Goal: Transaction & Acquisition: Purchase product/service

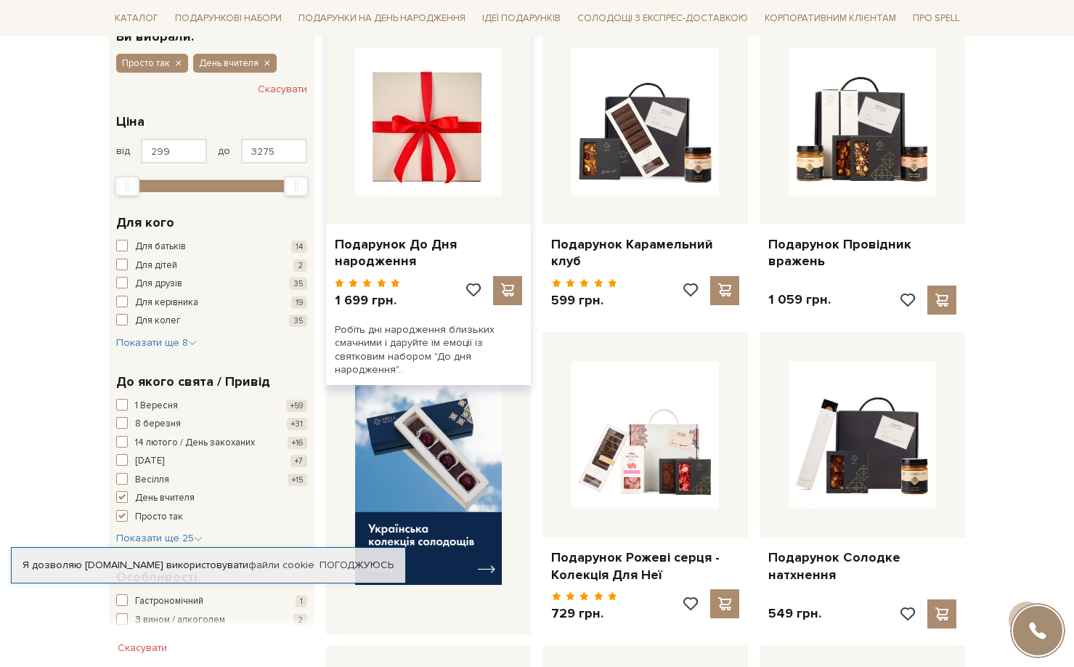
scroll to position [291, 0]
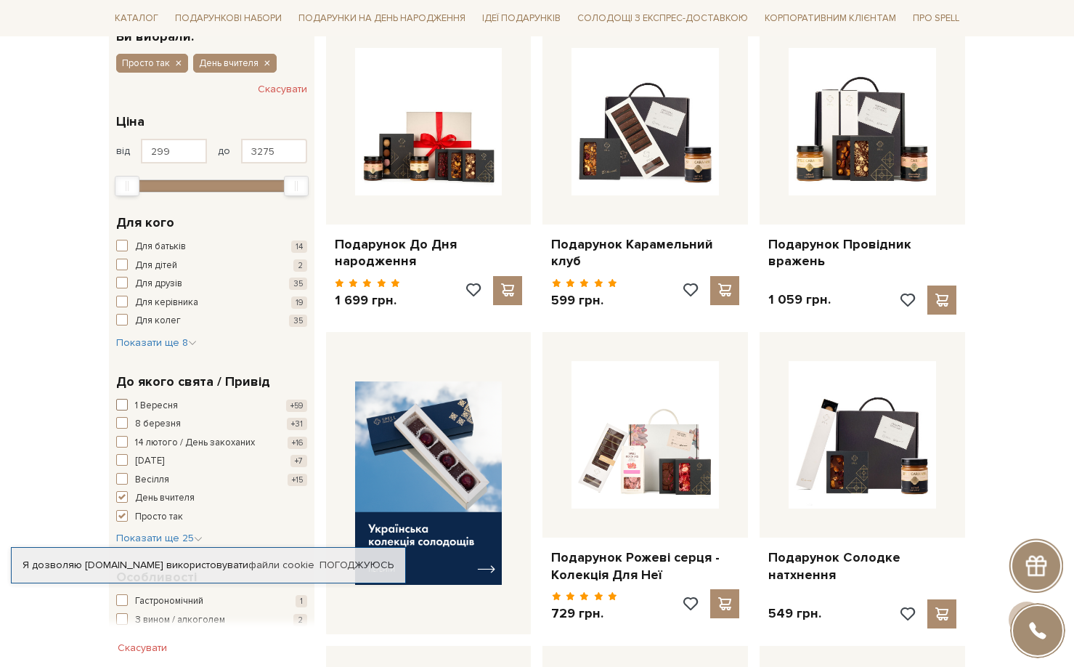
click at [162, 399] on span "1 Вересня" at bounding box center [156, 406] width 43 height 15
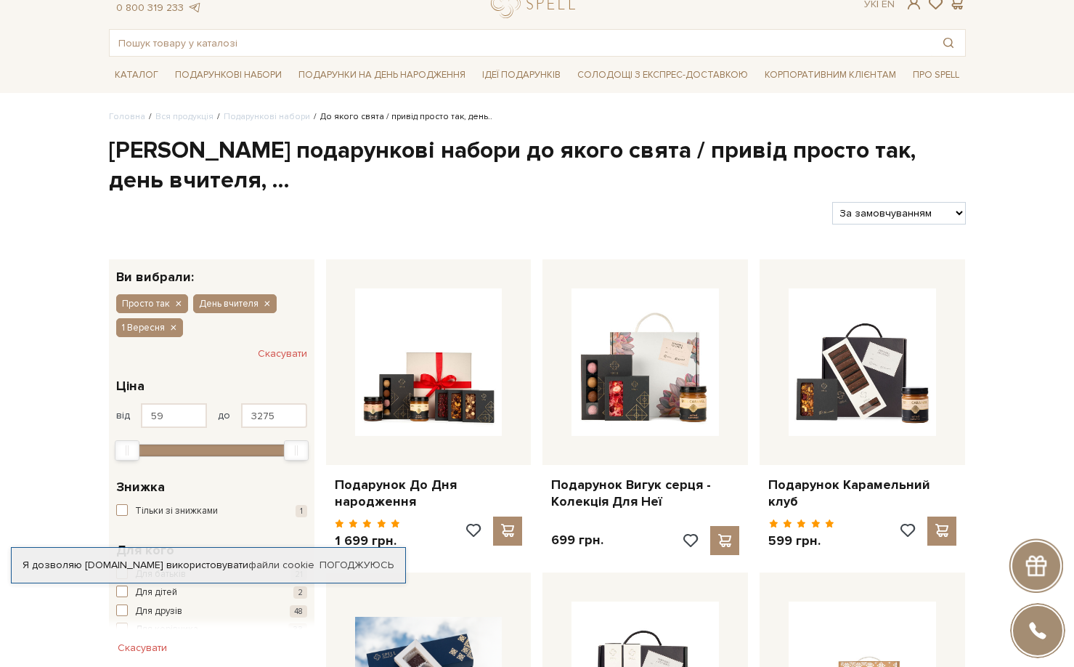
scroll to position [73, 0]
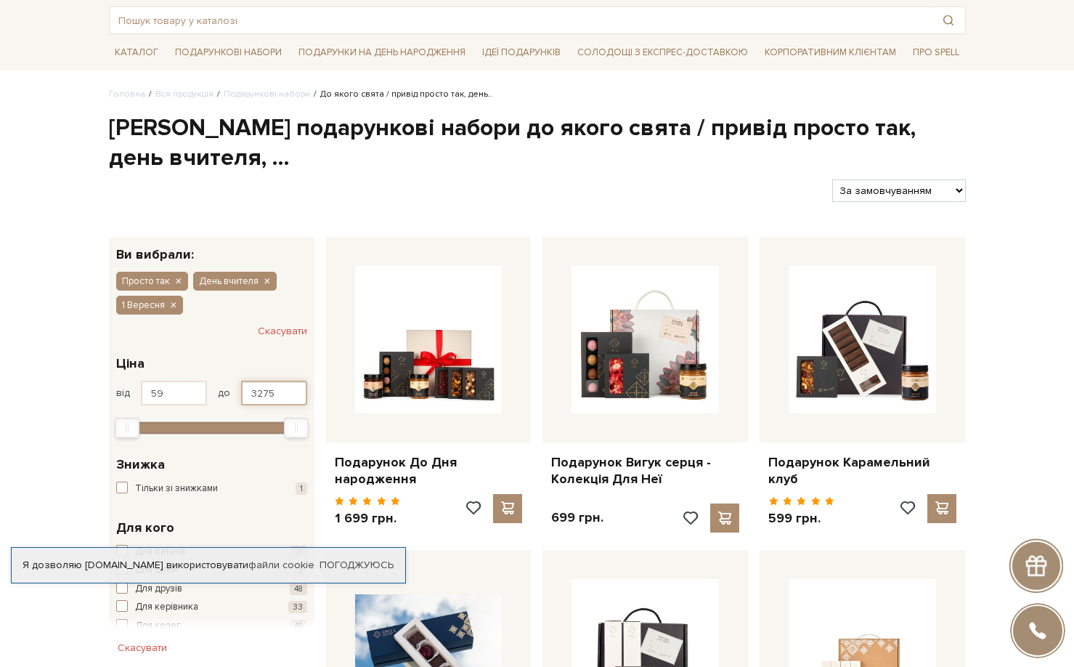
drag, startPoint x: 273, startPoint y: 387, endPoint x: 240, endPoint y: 388, distance: 33.4
click at [241, 388] on input "3275" at bounding box center [274, 393] width 66 height 25
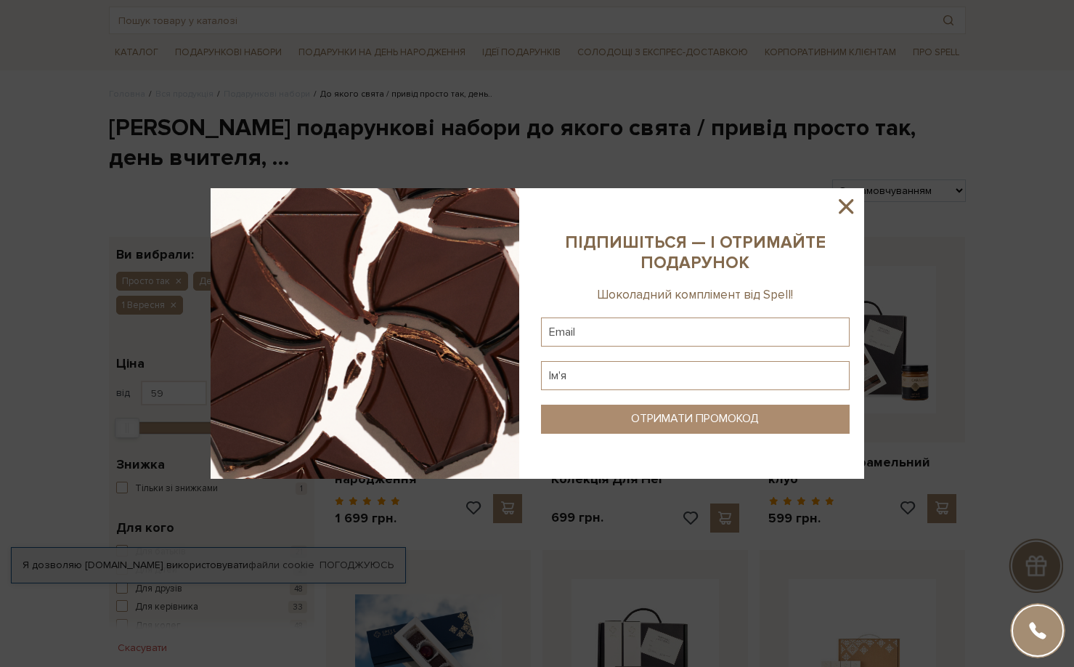
type input "2000"
click at [842, 207] on icon at bounding box center [846, 206] width 25 height 25
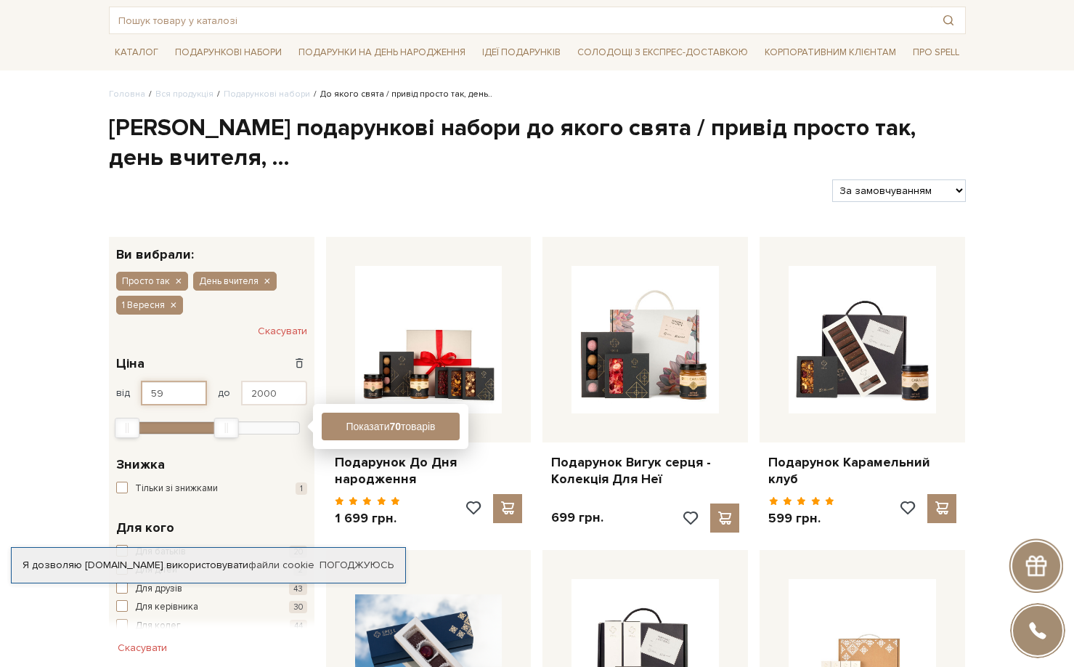
drag, startPoint x: 174, startPoint y: 386, endPoint x: 133, endPoint y: 394, distance: 42.2
click at [133, 394] on div "від 59 до 2000" at bounding box center [211, 393] width 191 height 25
click at [399, 435] on button "Показати 70 товарів" at bounding box center [391, 427] width 138 height 28
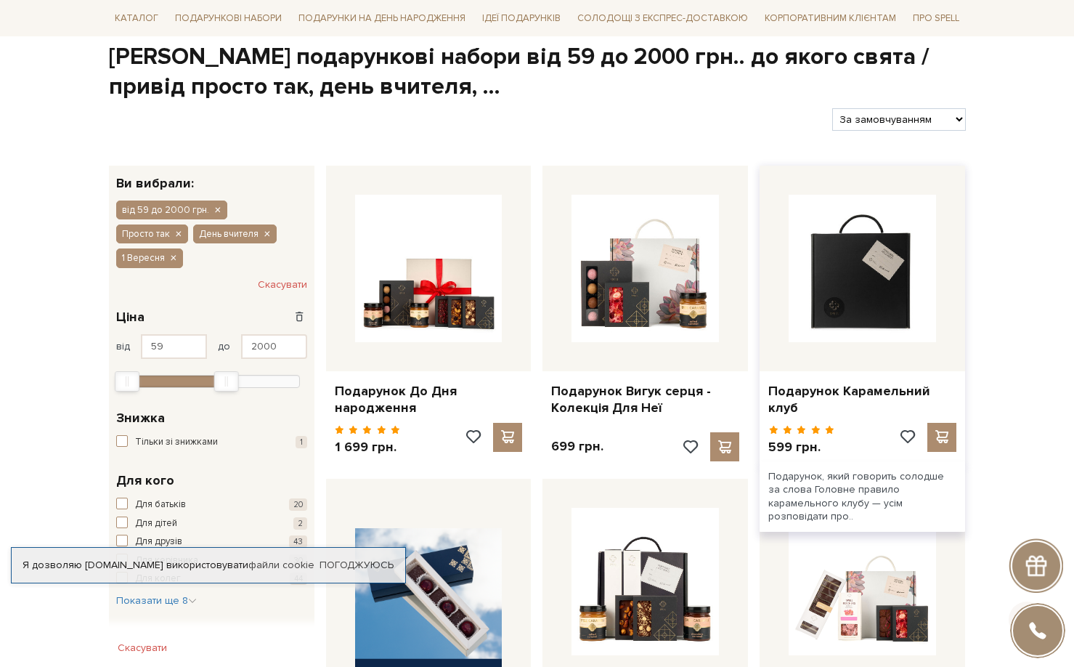
scroll to position [145, 0]
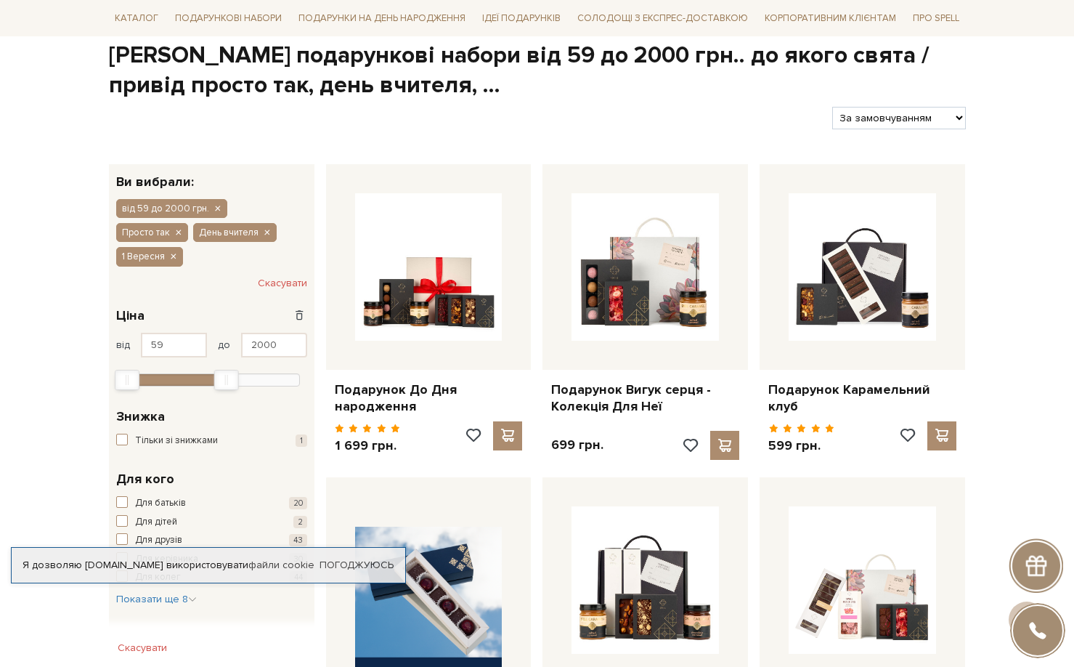
click at [896, 108] on select "За замовчуванням За Ціною (зростання) За Ціною (зменшення) Новинки За популярні…" at bounding box center [898, 118] width 133 height 23
select select "https://spellchocolate.com/our-productions/podarunkovi-box/?sort=p.price&order=…"
click at [832, 107] on select "За замовчуванням За Ціною (зростання) За Ціною (зменшення) Новинки За популярні…" at bounding box center [898, 118] width 133 height 23
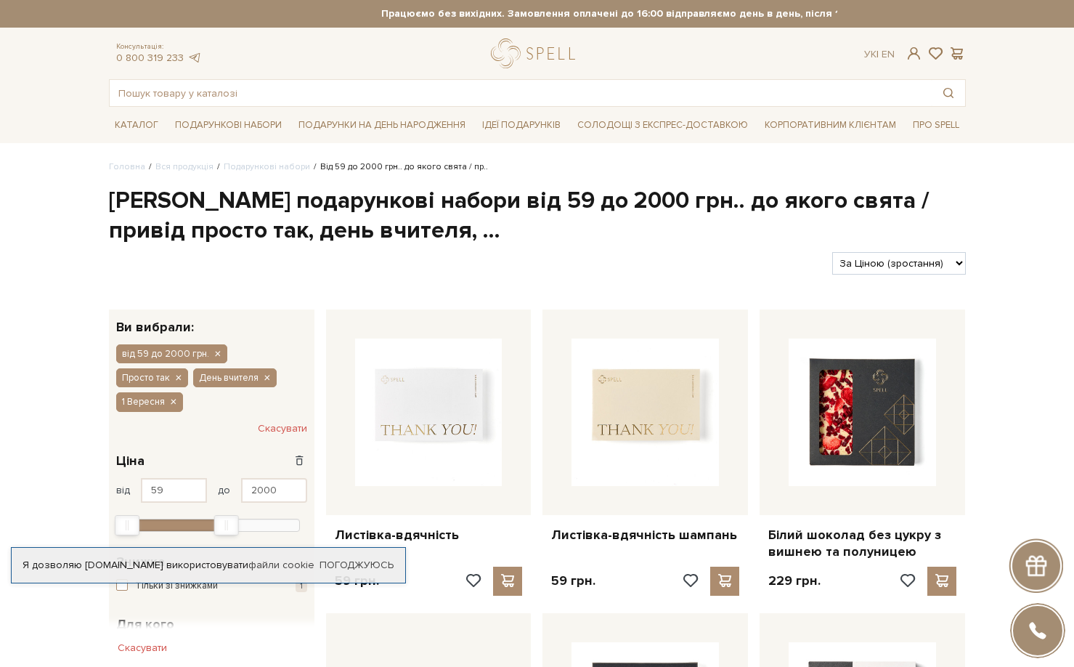
click at [904, 264] on select "За замовчуванням За Ціною (зростання) За Ціною (зменшення) Новинки За популярні…" at bounding box center [898, 263] width 133 height 23
select select "https://spellchocolate.com/our-productions/podarunkovi-box/?sort=p.viewed&order…"
click at [832, 252] on select "За замовчуванням За Ціною (зростання) За Ціною (зменшення) Новинки За популярні…" at bounding box center [898, 263] width 133 height 23
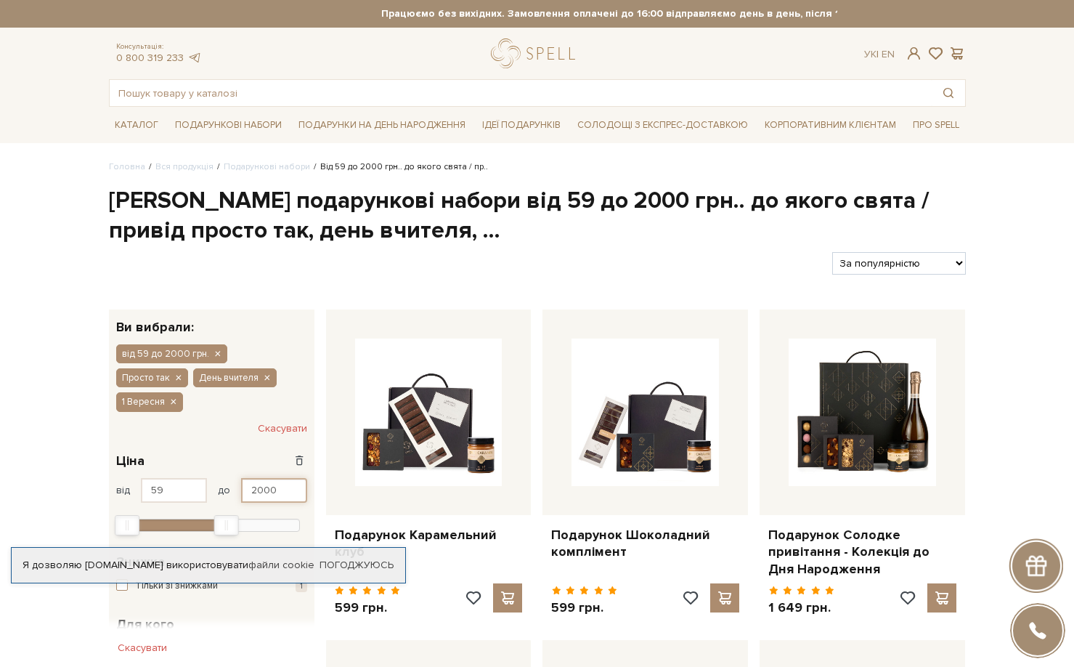
drag, startPoint x: 280, startPoint y: 464, endPoint x: 206, endPoint y: 456, distance: 73.8
click at [206, 478] on div "від 59 до 2000" at bounding box center [211, 490] width 191 height 25
type input "1000"
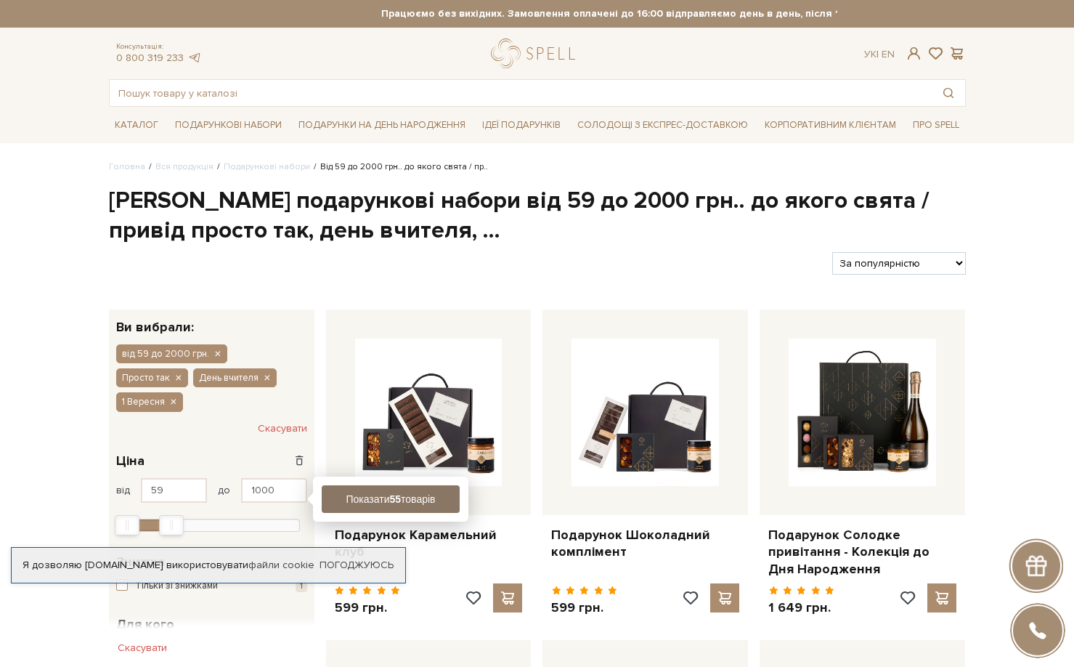
click at [392, 498] on b "55" at bounding box center [395, 499] width 12 height 12
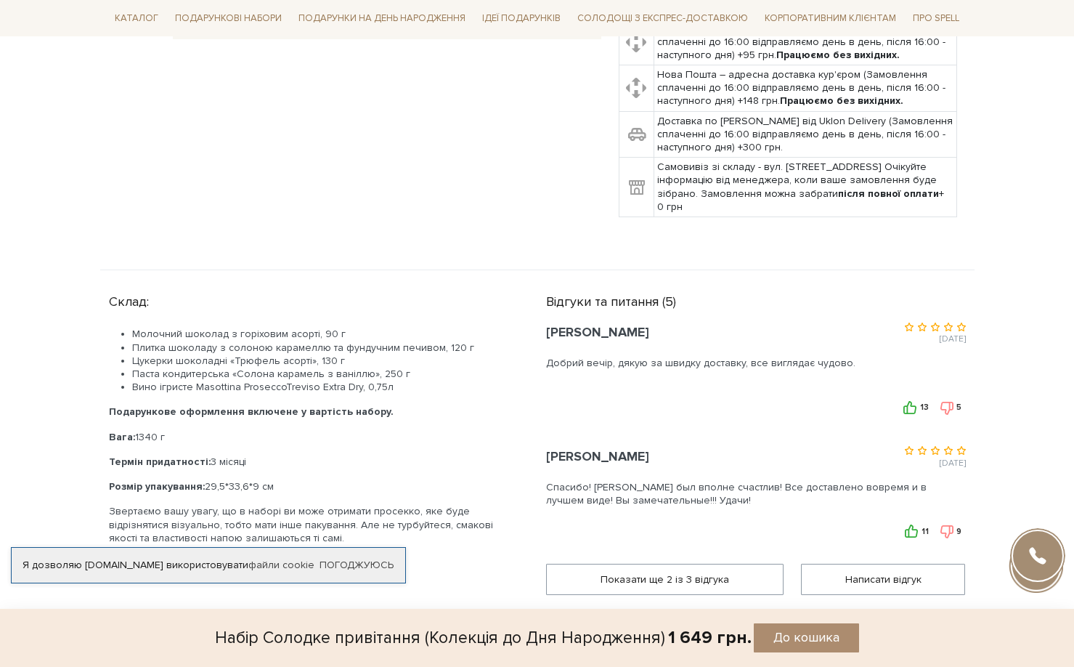
scroll to position [654, 0]
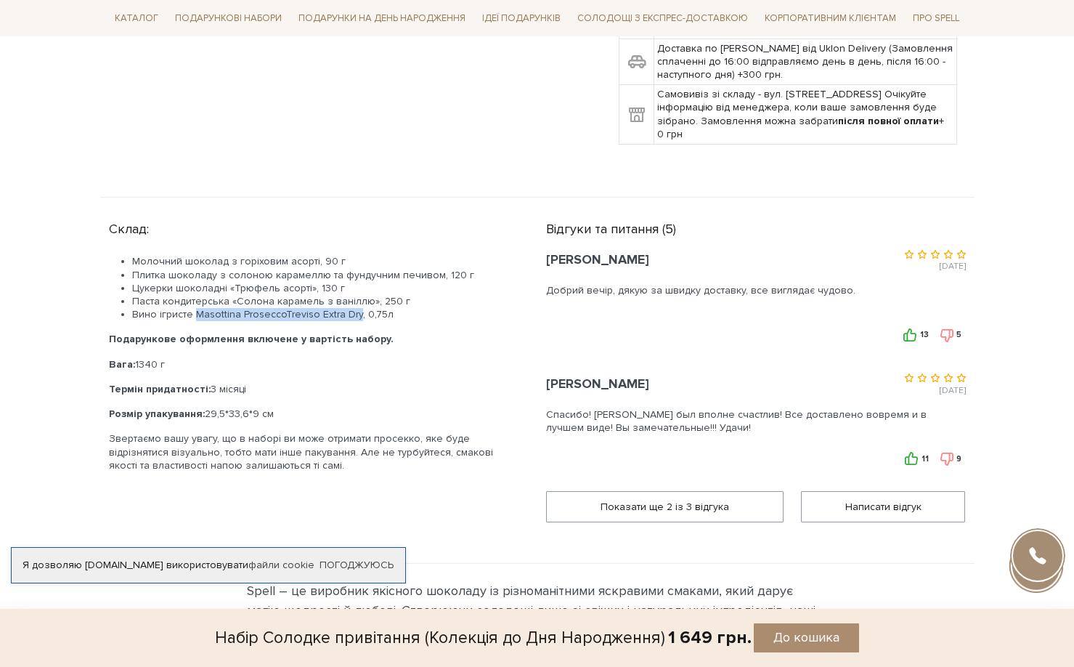
drag, startPoint x: 193, startPoint y: 315, endPoint x: 353, endPoint y: 318, distance: 159.8
click at [353, 318] on li "Вино ігристе Masottina ProseccoTreviso Extra Dry, 0,75л" at bounding box center [321, 314] width 379 height 13
click at [415, 320] on li "Вино ігристе Masottina ProseccoTreviso Extra Dry, 0,75л" at bounding box center [321, 314] width 379 height 13
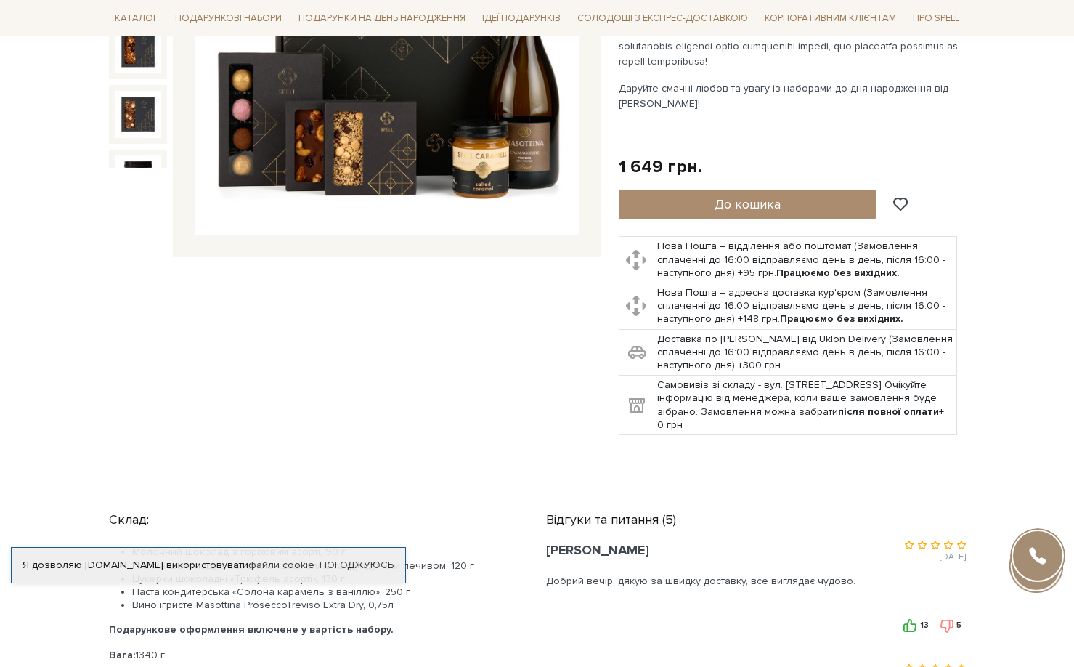
scroll to position [218, 0]
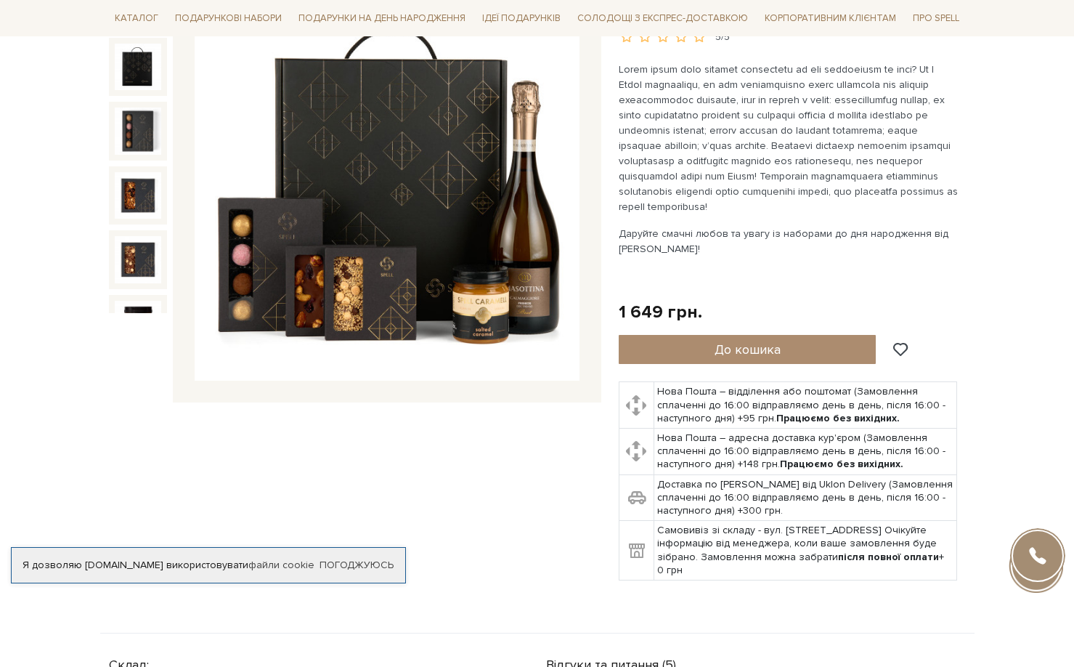
click at [540, 192] on img at bounding box center [387, 188] width 385 height 385
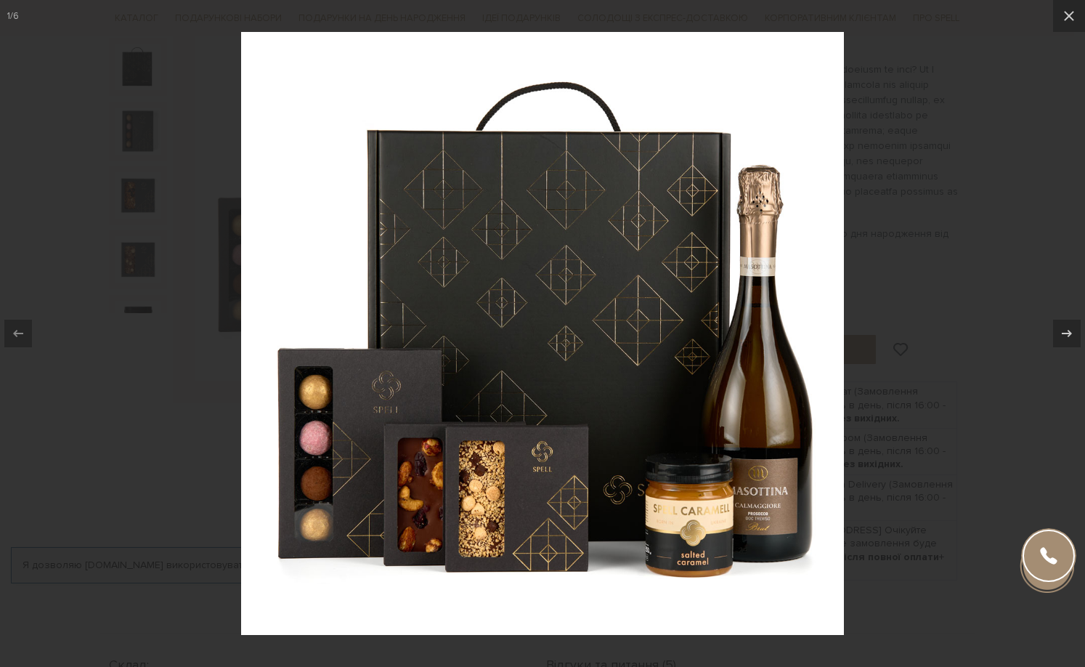
click at [1018, 225] on div at bounding box center [542, 333] width 1085 height 667
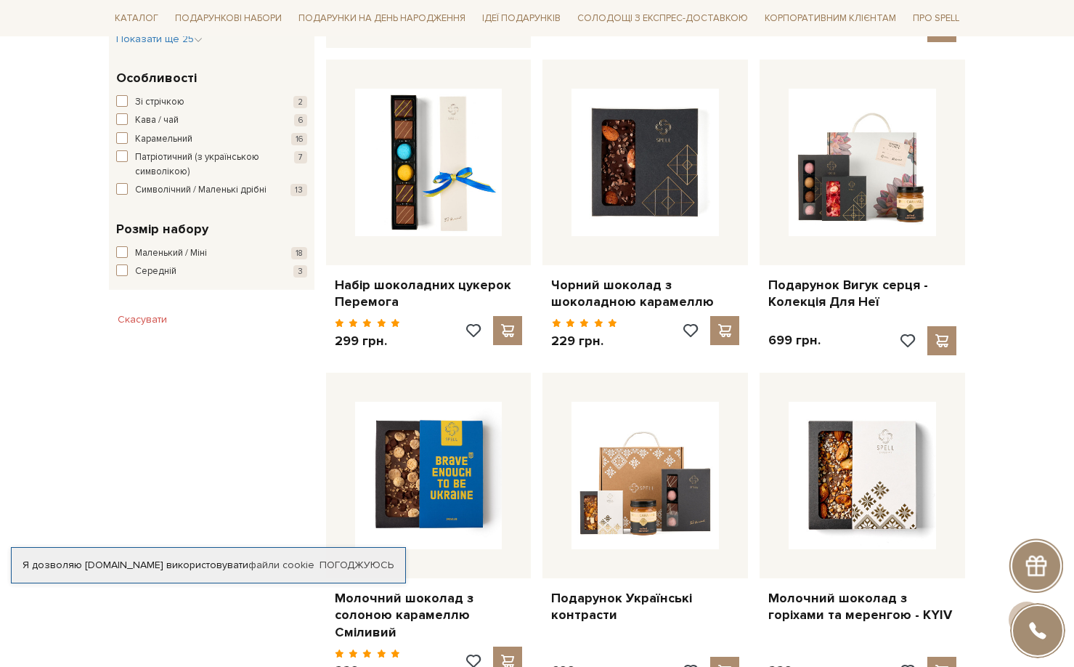
scroll to position [1017, 0]
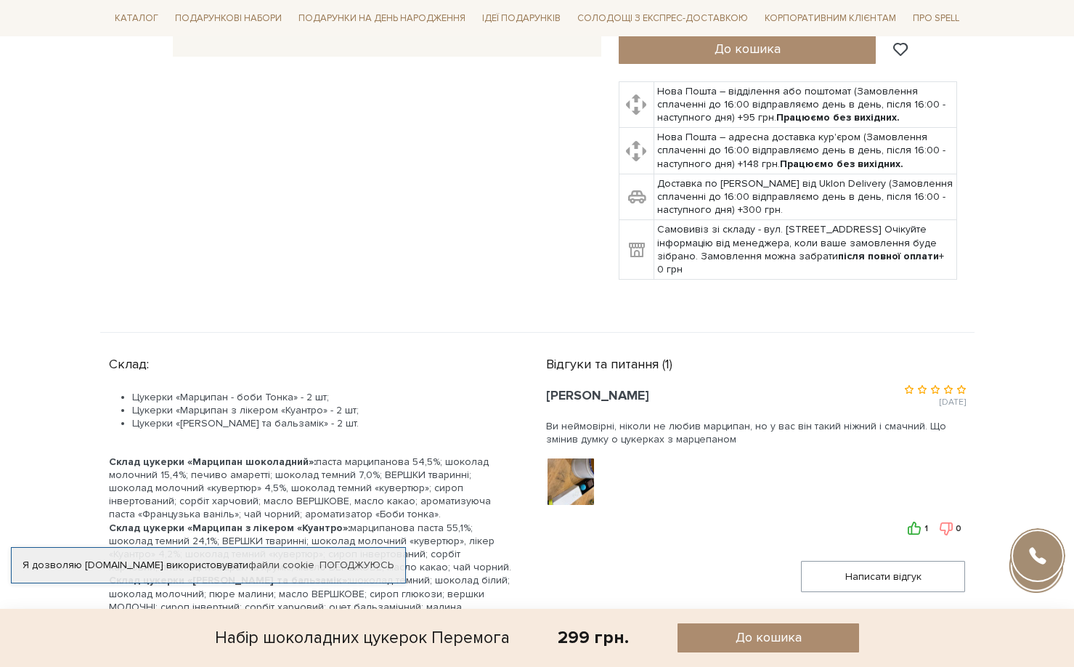
scroll to position [726, 0]
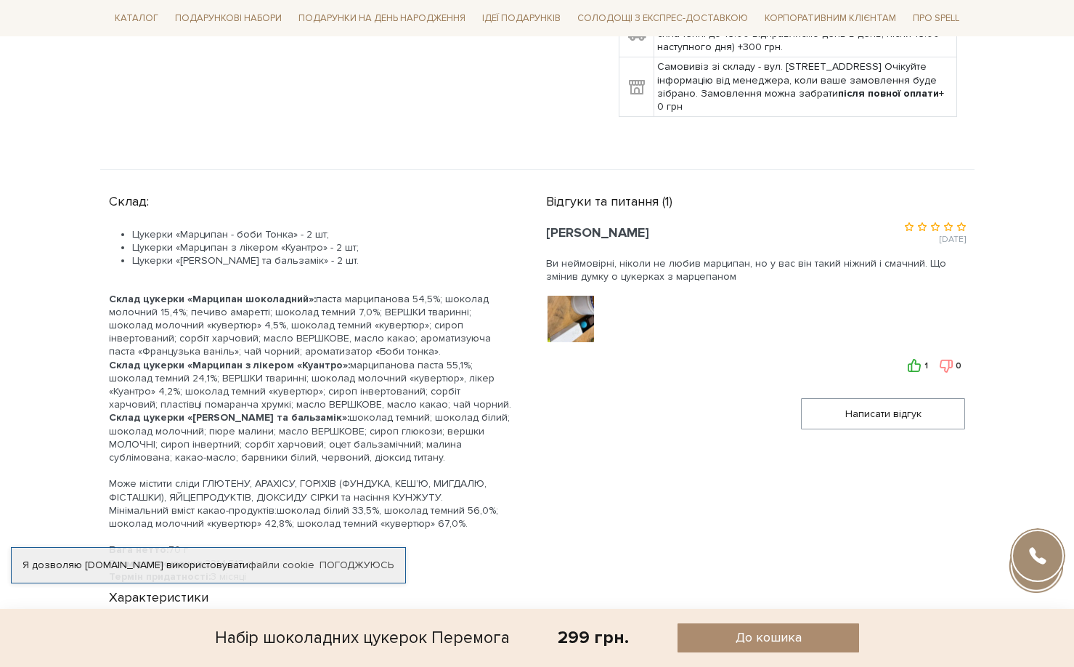
click at [572, 317] on img at bounding box center [570, 318] width 92 height 92
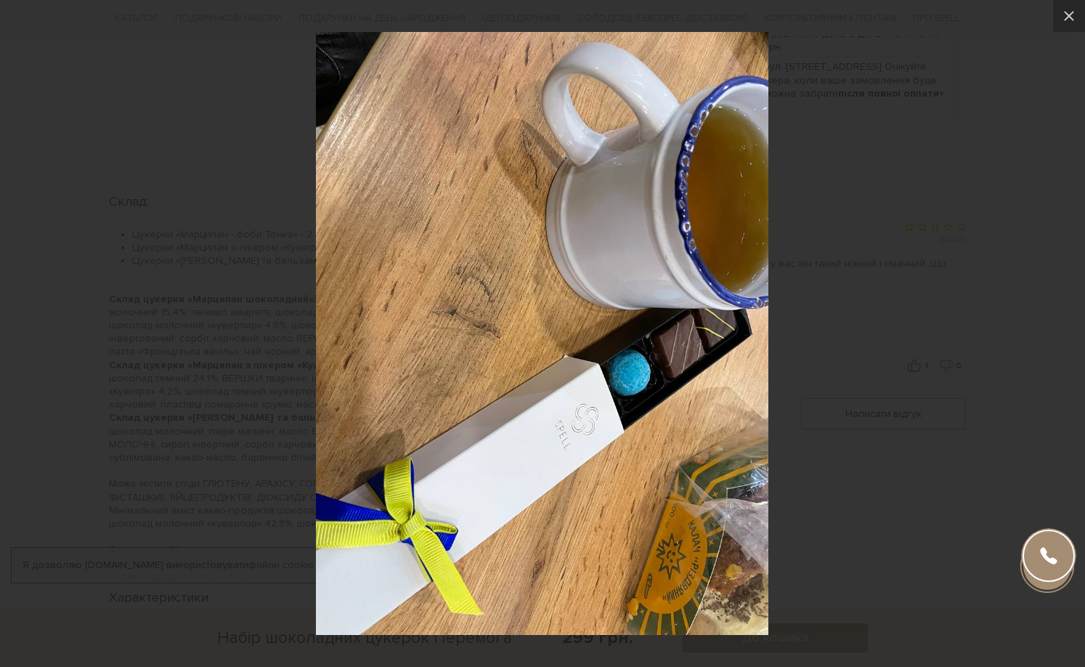
click at [944, 363] on div at bounding box center [542, 333] width 1085 height 667
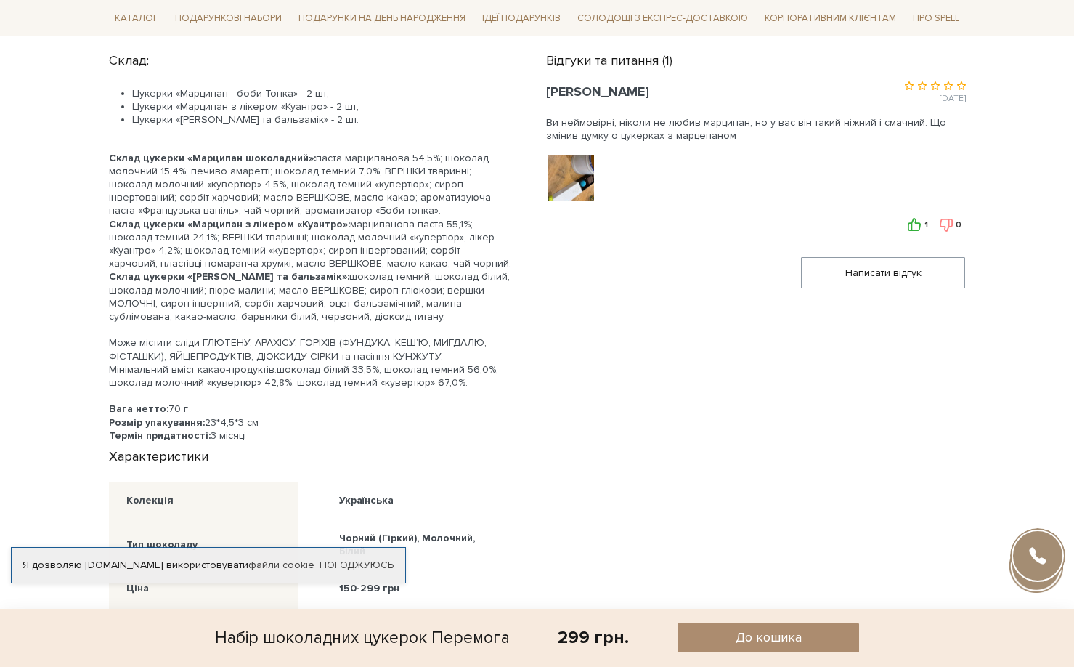
scroll to position [872, 0]
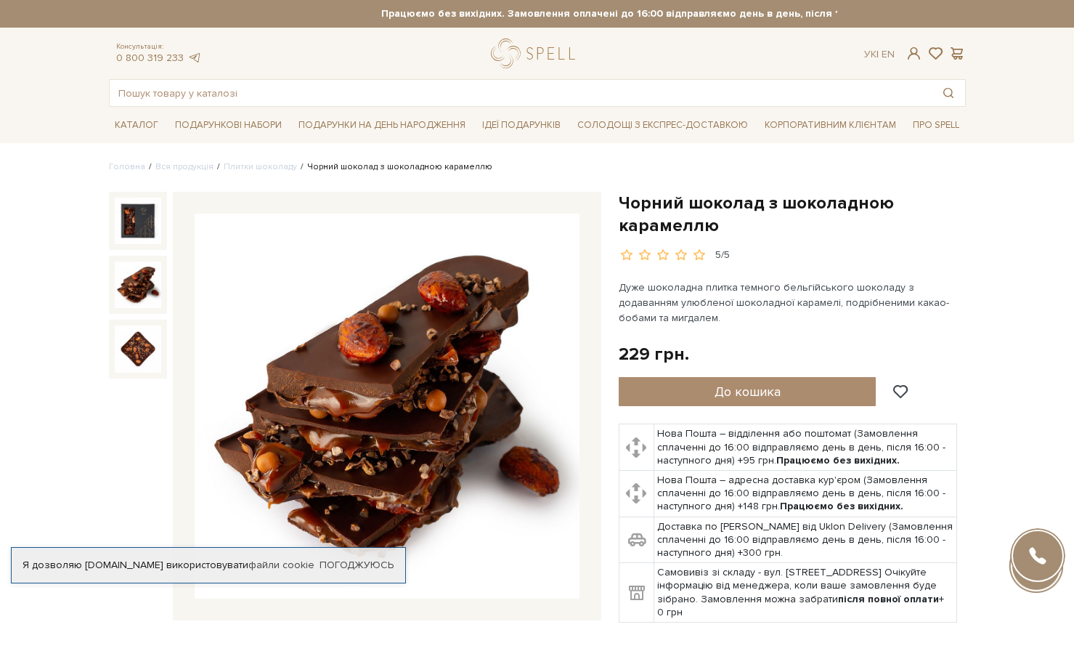
click at [137, 284] on img at bounding box center [138, 284] width 46 height 46
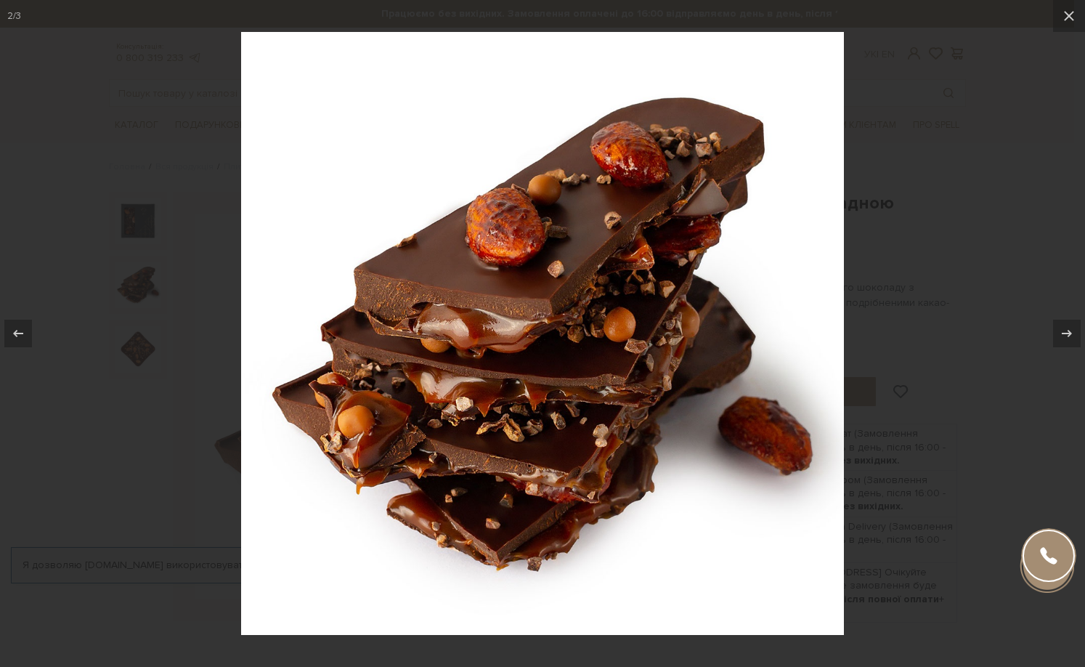
click at [943, 476] on div at bounding box center [542, 333] width 1085 height 667
